Goal: Task Accomplishment & Management: Complete application form

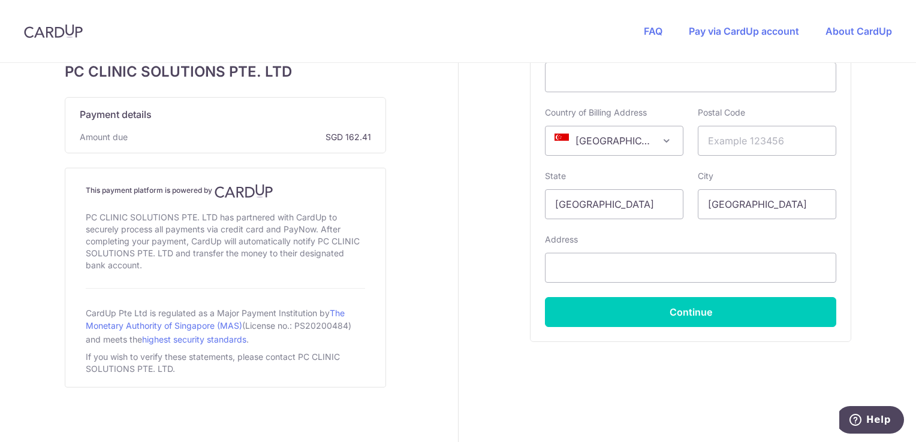
scroll to position [539, 0]
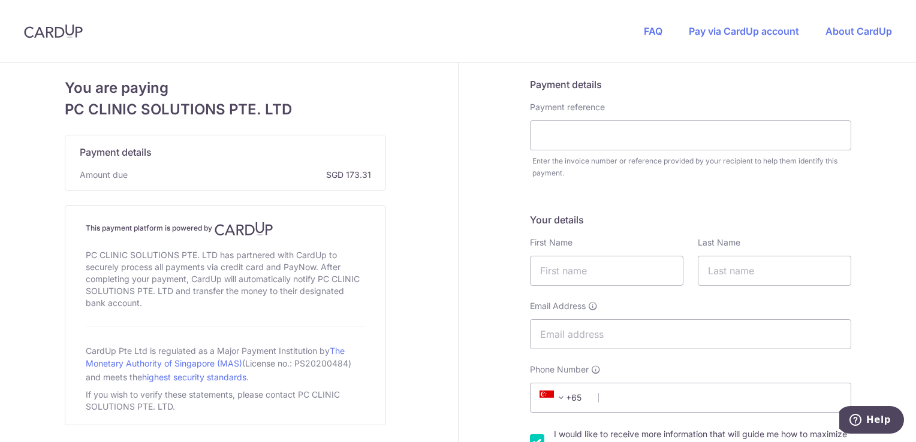
scroll to position [240, 0]
